Goal: Complete application form

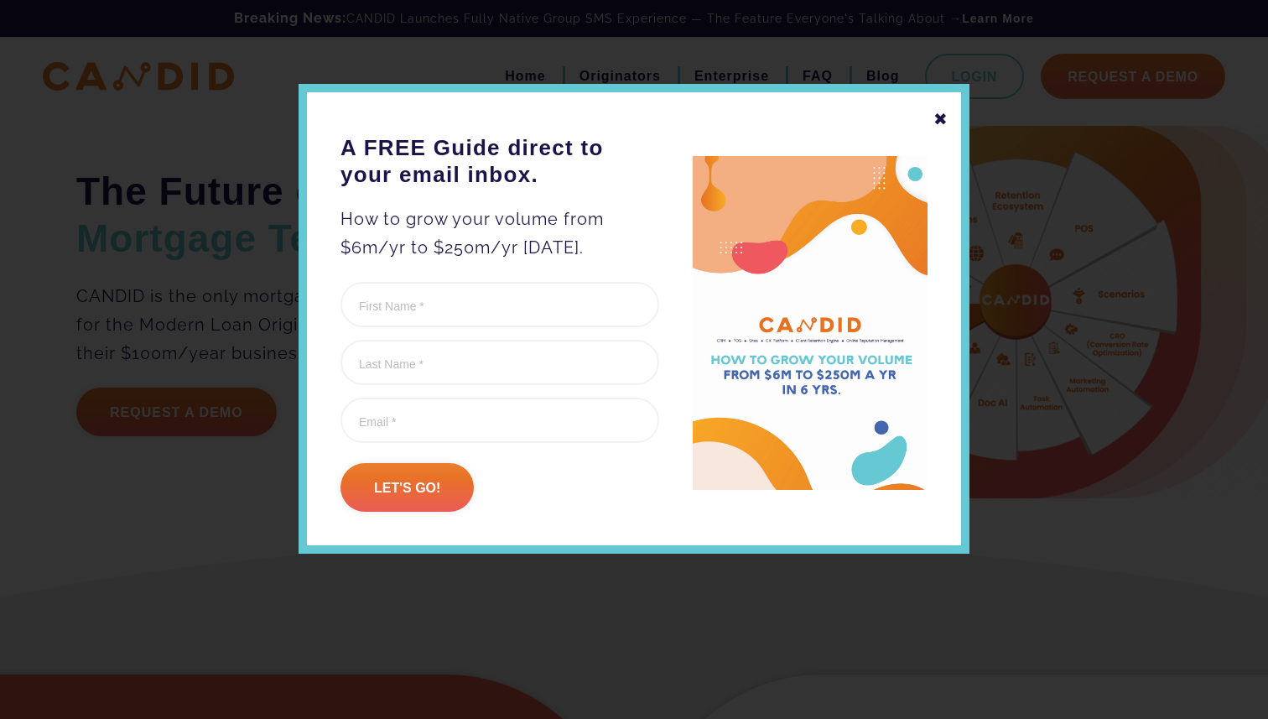
click at [943, 115] on div "✖" at bounding box center [941, 119] width 15 height 29
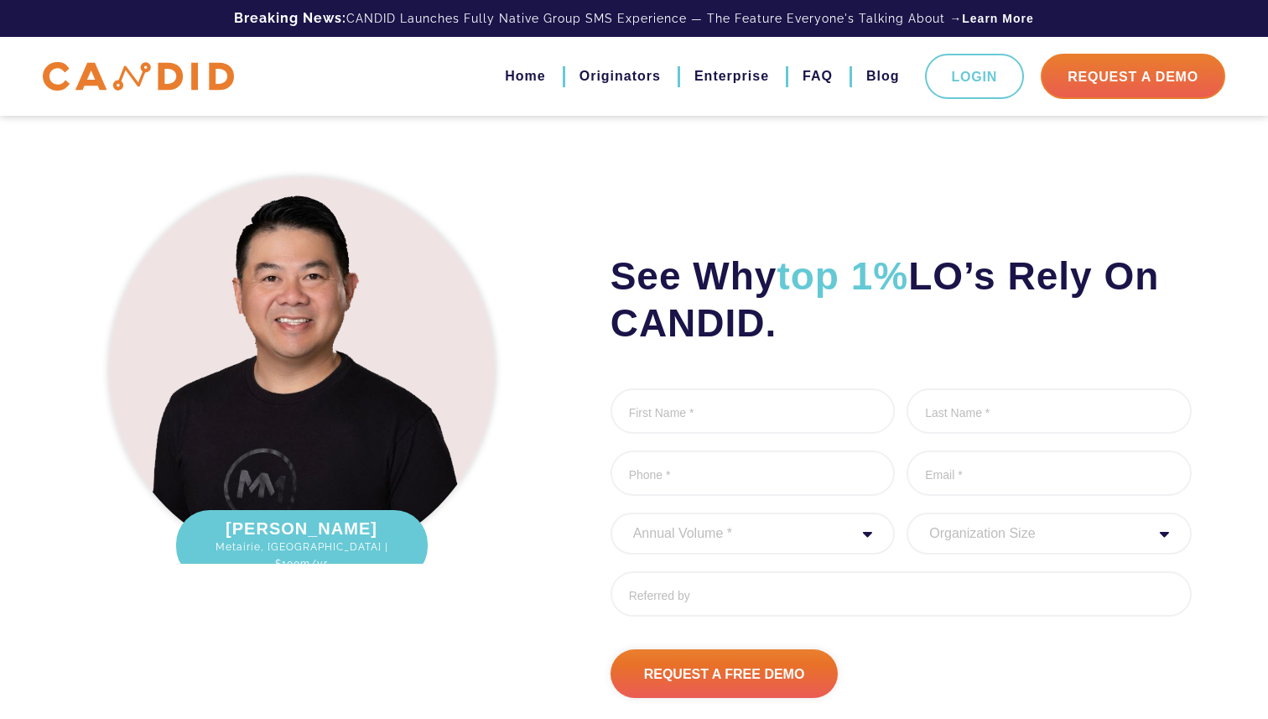
scroll to position [1956, 0]
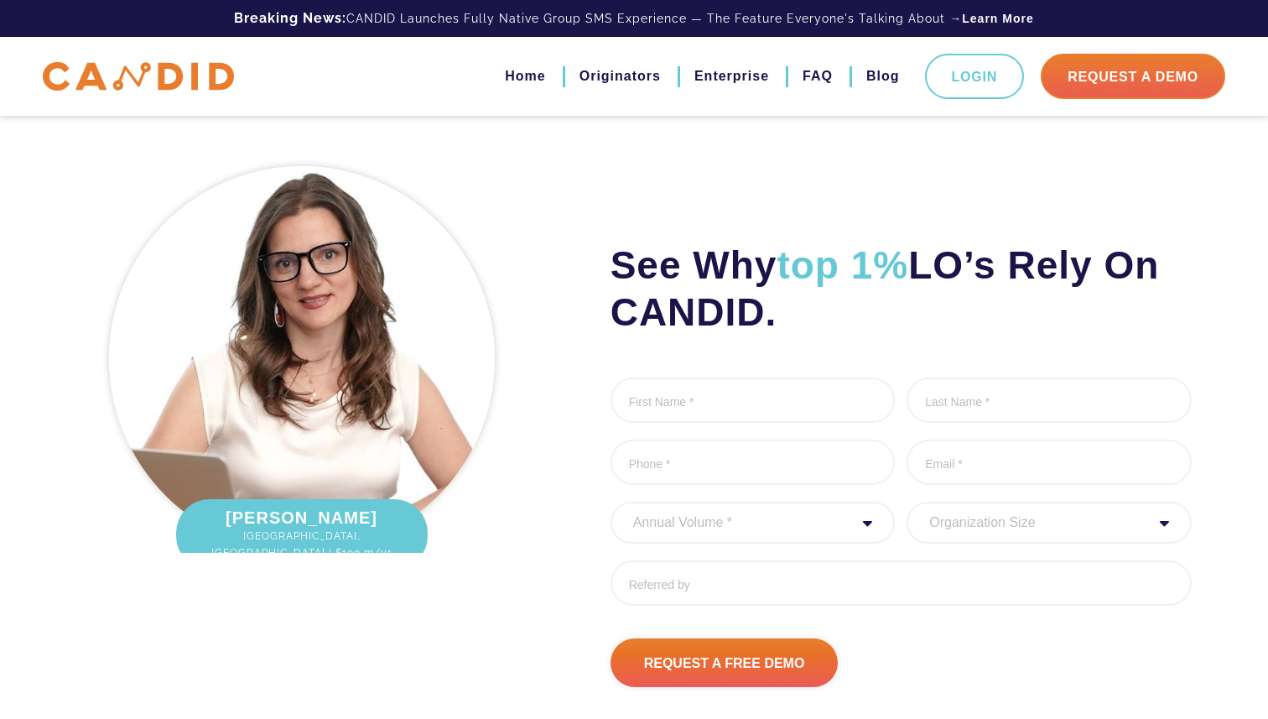
click at [870, 517] on div "Annual Volume * 0 to 25M 25M to 50M 50M to 75M 75M to 100M 100M to 150M 150M to…" at bounding box center [753, 523] width 285 height 42
click at [865, 525] on div "Annual Volume * 0 to 25M 25M to 50M 50M to 75M 75M to 100M 100M to 150M 150M to…" at bounding box center [753, 523] width 285 height 42
click at [867, 521] on div "Annual Volume * 0 to 25M 25M to 50M 50M to 75M 75M to 100M 100M to 150M 150M to…" at bounding box center [753, 523] width 285 height 42
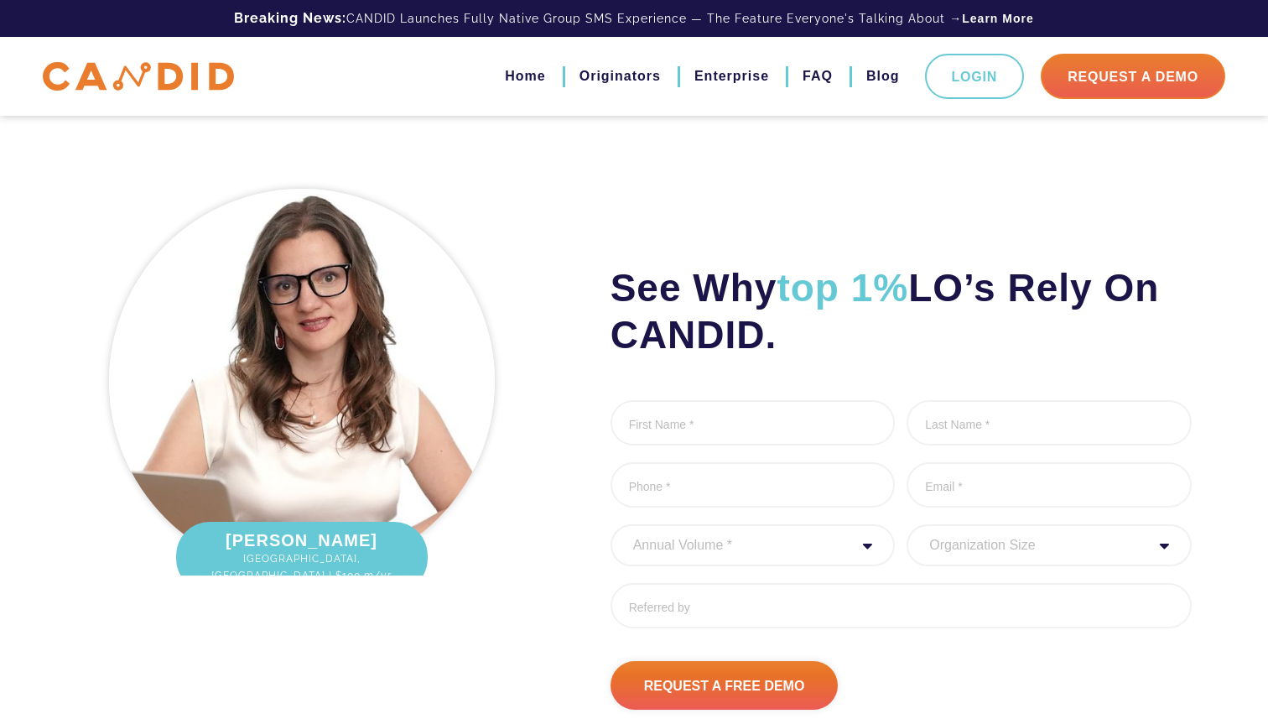
click at [869, 517] on ul "First Name * 0 of 1000 max characters Last Name * 0 of 1000 max characters Phon…" at bounding box center [901, 520] width 581 height 241
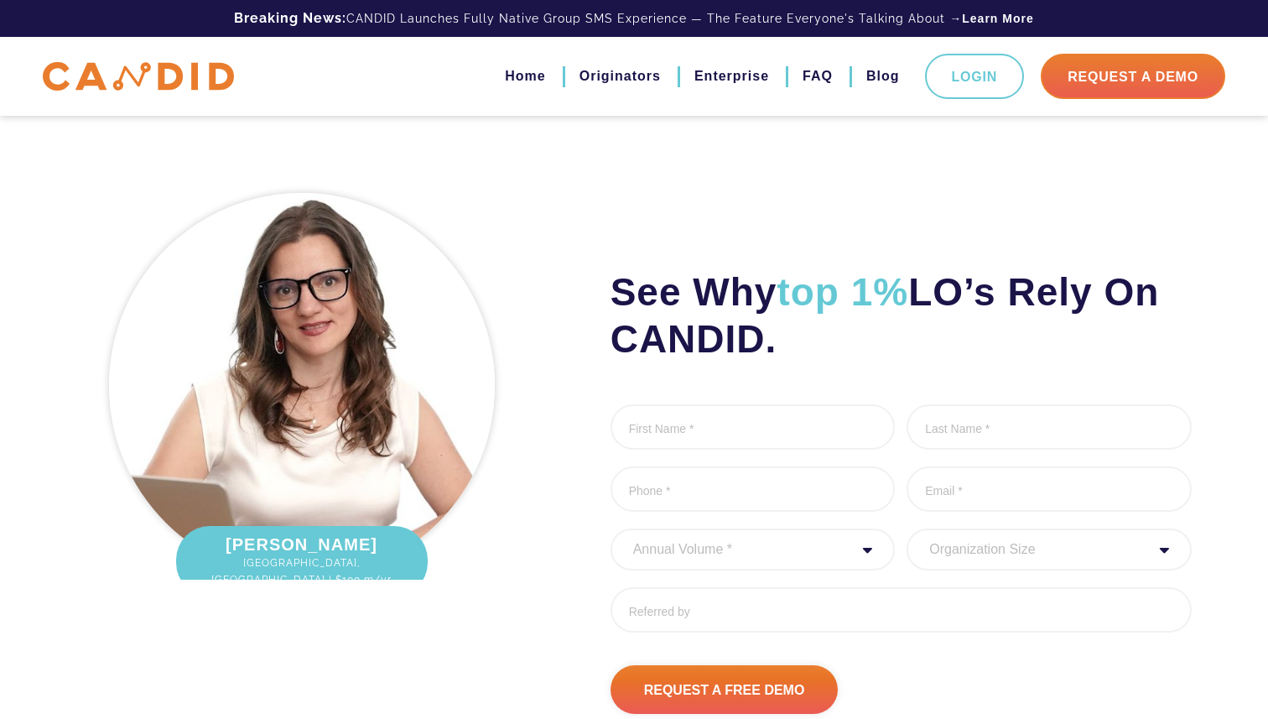
click at [776, 552] on select "Annual Volume * 0 to 25M 25M to 50M 50M to 75M 75M to 100M 100M to 150M 150M to…" at bounding box center [753, 549] width 285 height 42
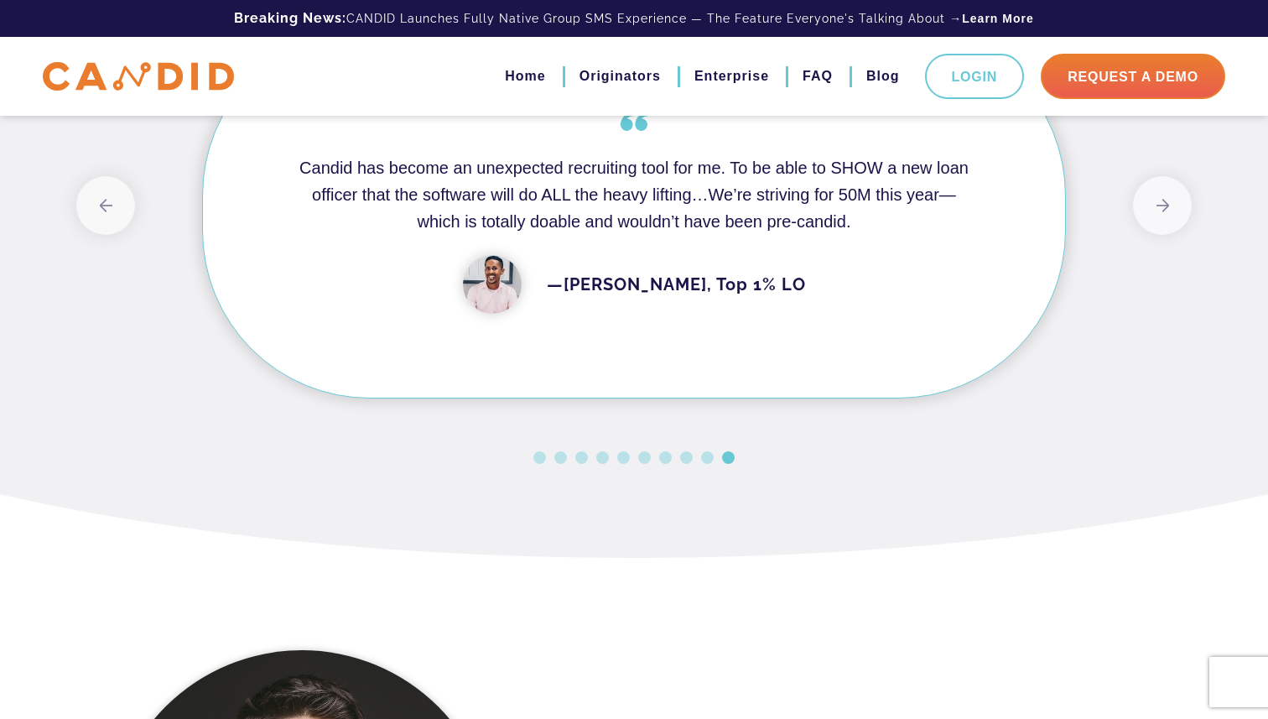
scroll to position [1592, 0]
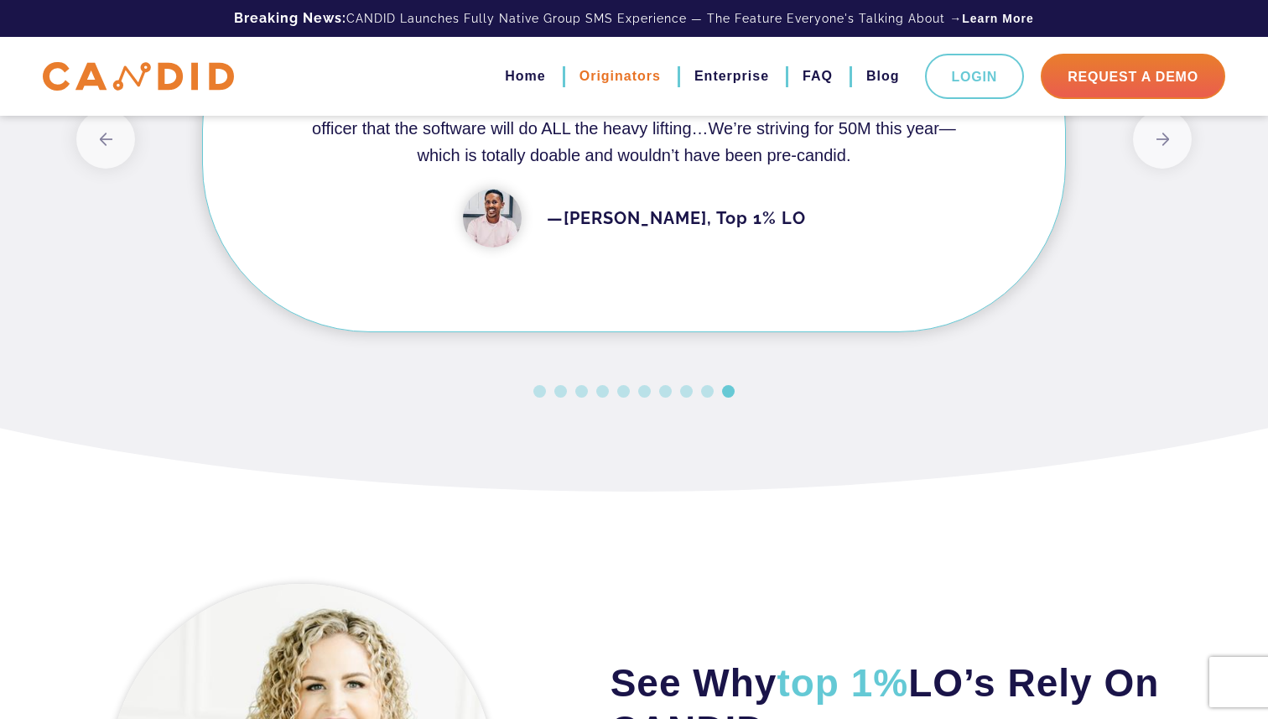
click at [627, 83] on link "Originators" at bounding box center [620, 76] width 81 height 29
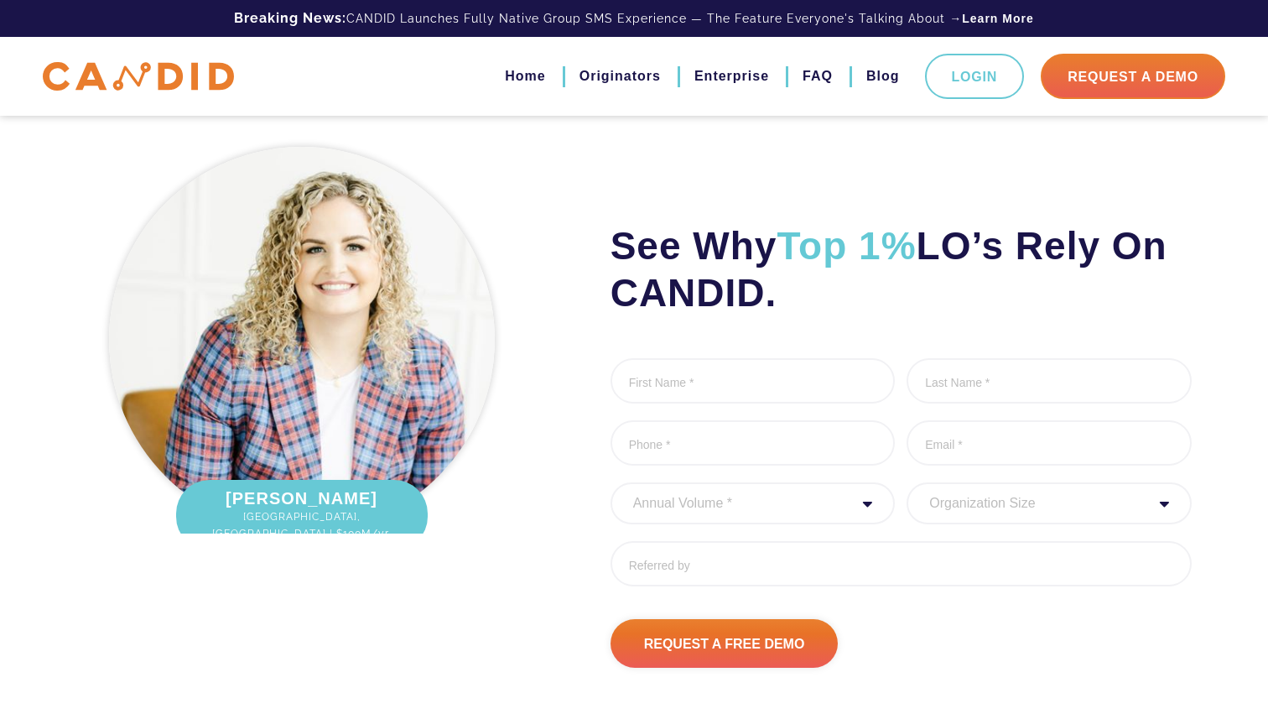
scroll to position [5667, 0]
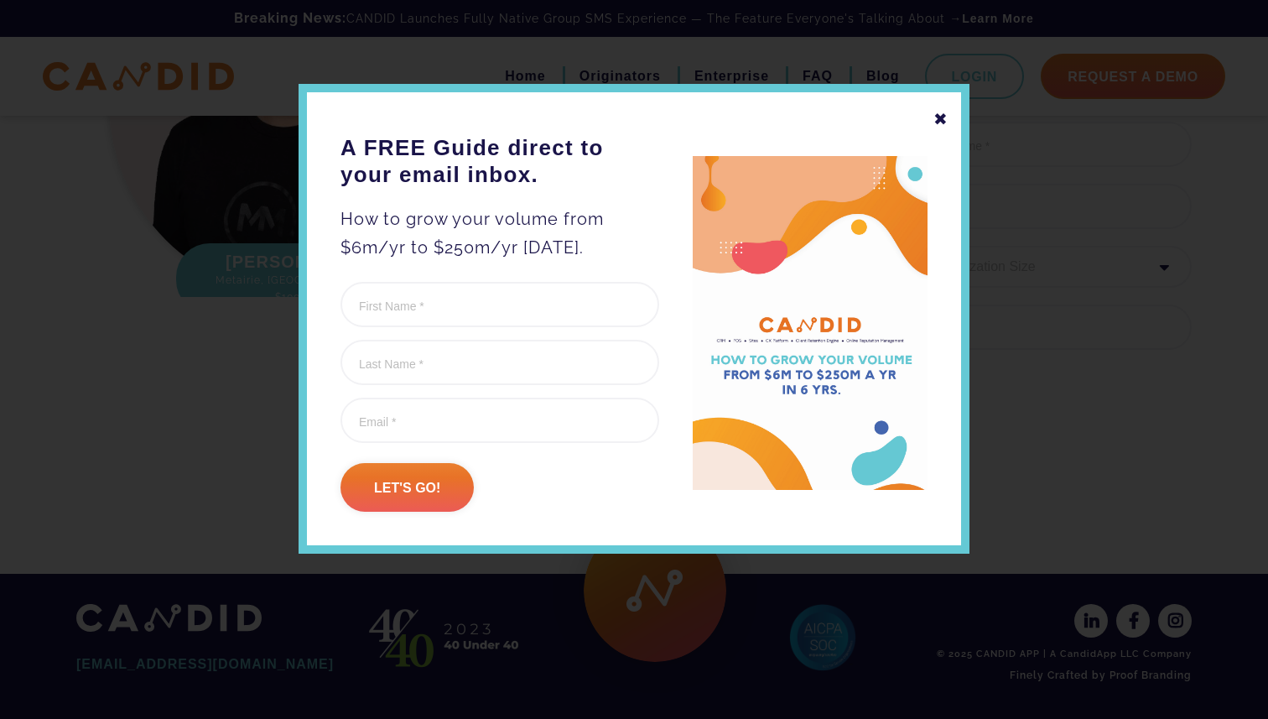
click at [941, 123] on div "✖" at bounding box center [941, 119] width 15 height 29
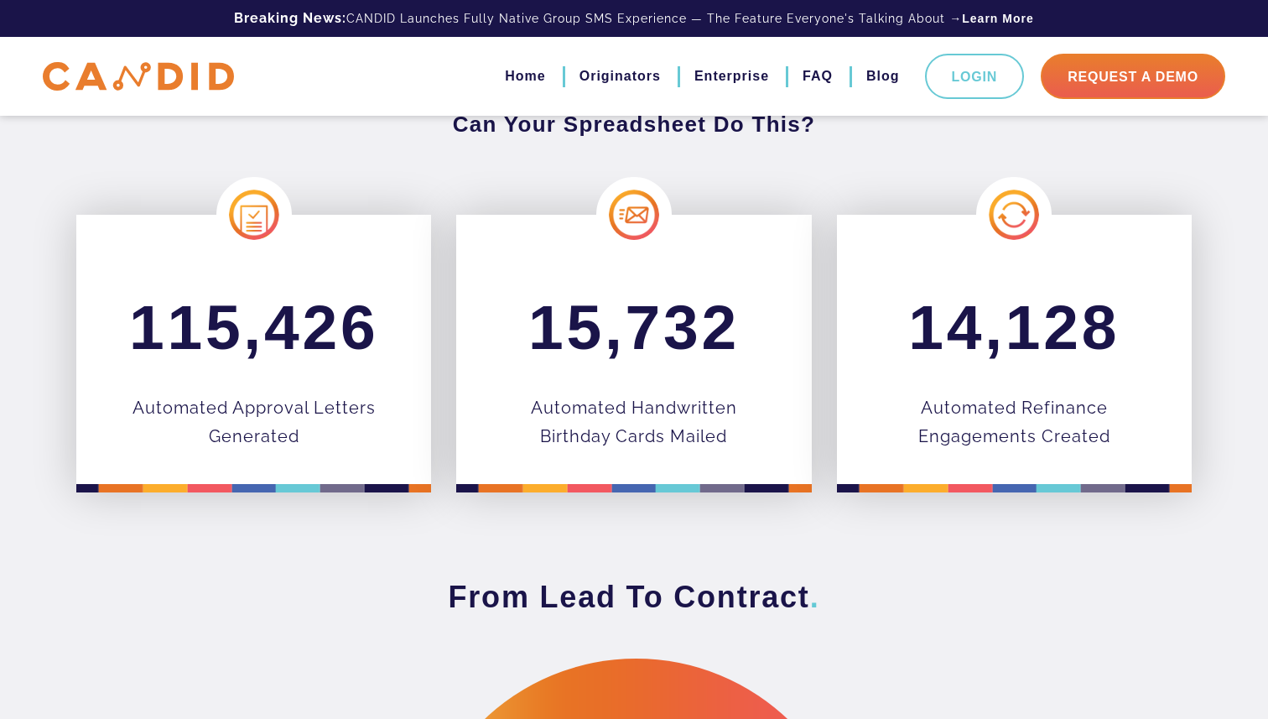
scroll to position [0, 0]
